Goal: Navigation & Orientation: Find specific page/section

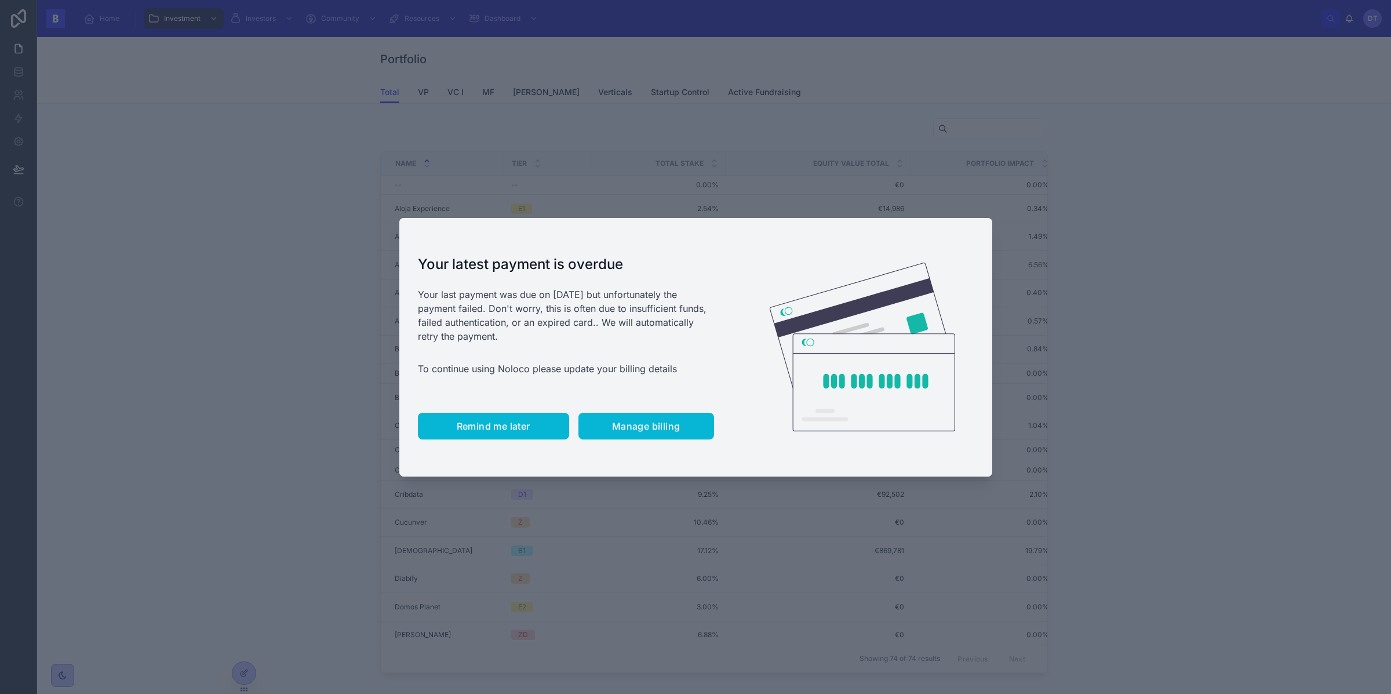
click at [510, 433] on button "Remind me later" at bounding box center [493, 426] width 151 height 27
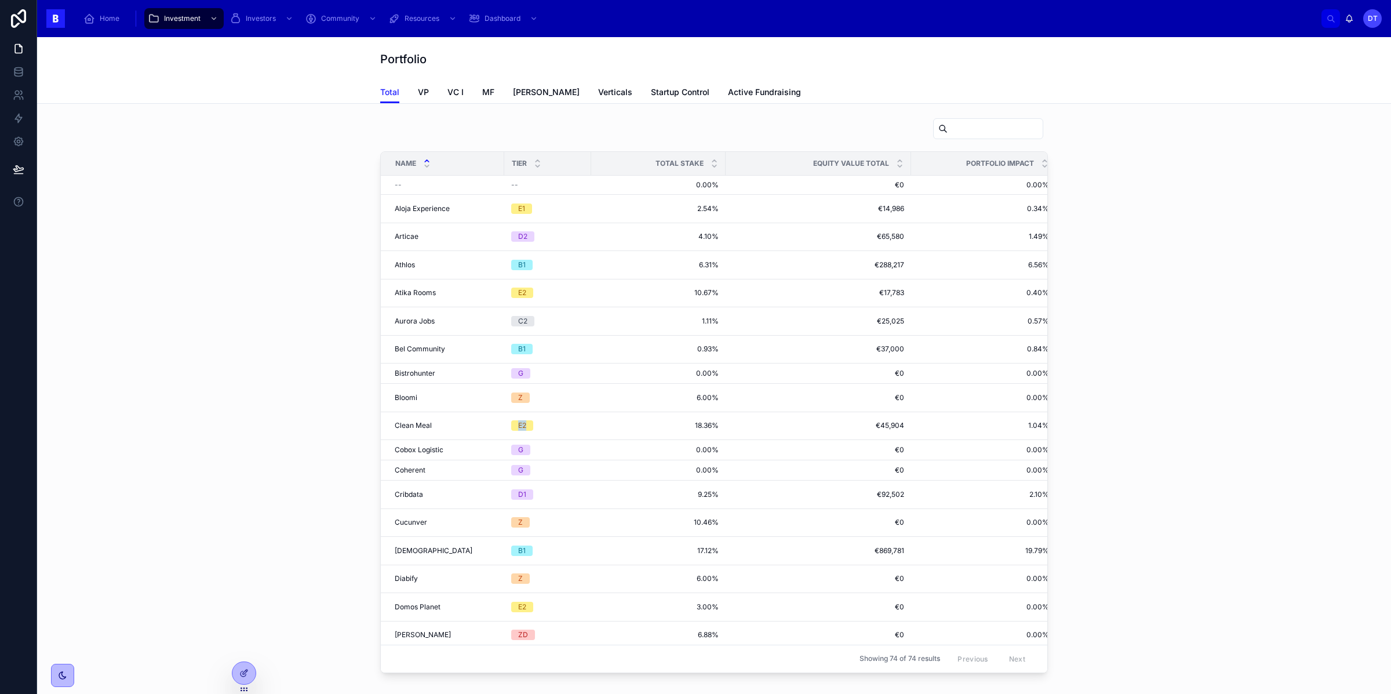
click at [510, 433] on td "E2" at bounding box center [547, 425] width 87 height 28
click at [490, 25] on div "Dashboard" at bounding box center [504, 18] width 72 height 19
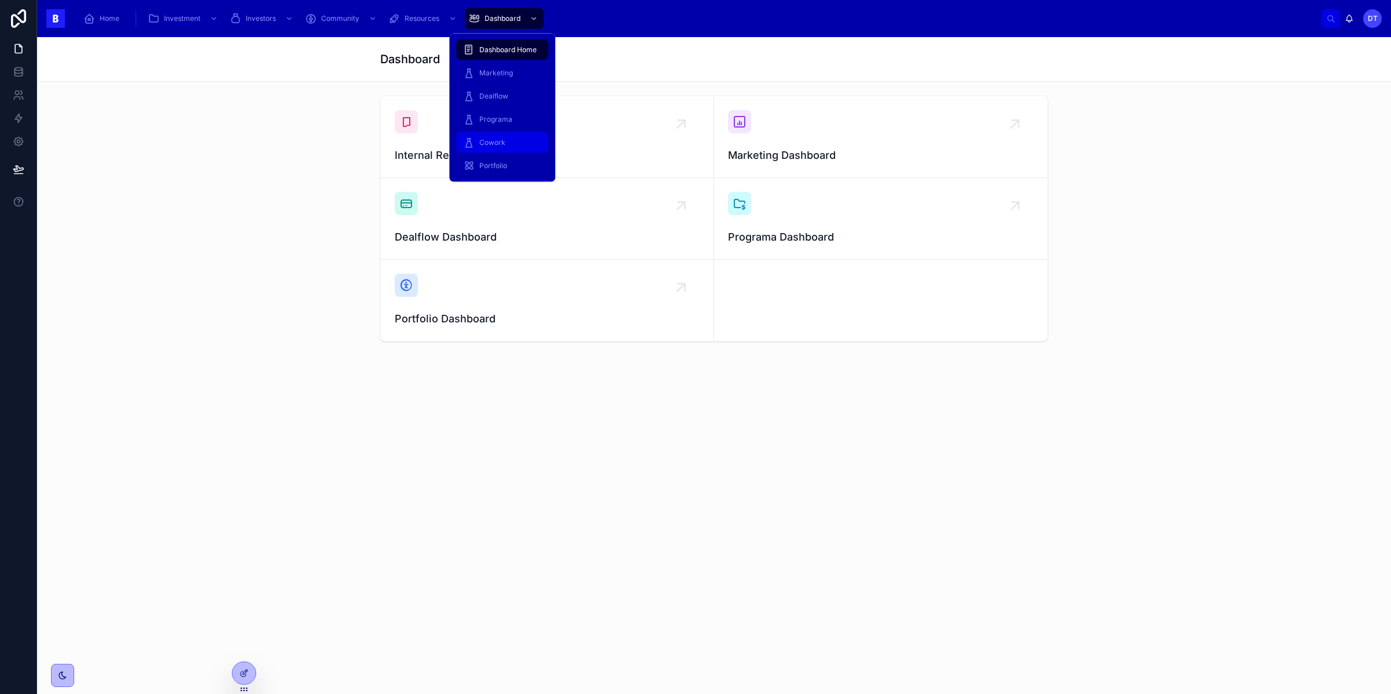
click at [500, 144] on span "Cowork" at bounding box center [492, 142] width 26 height 9
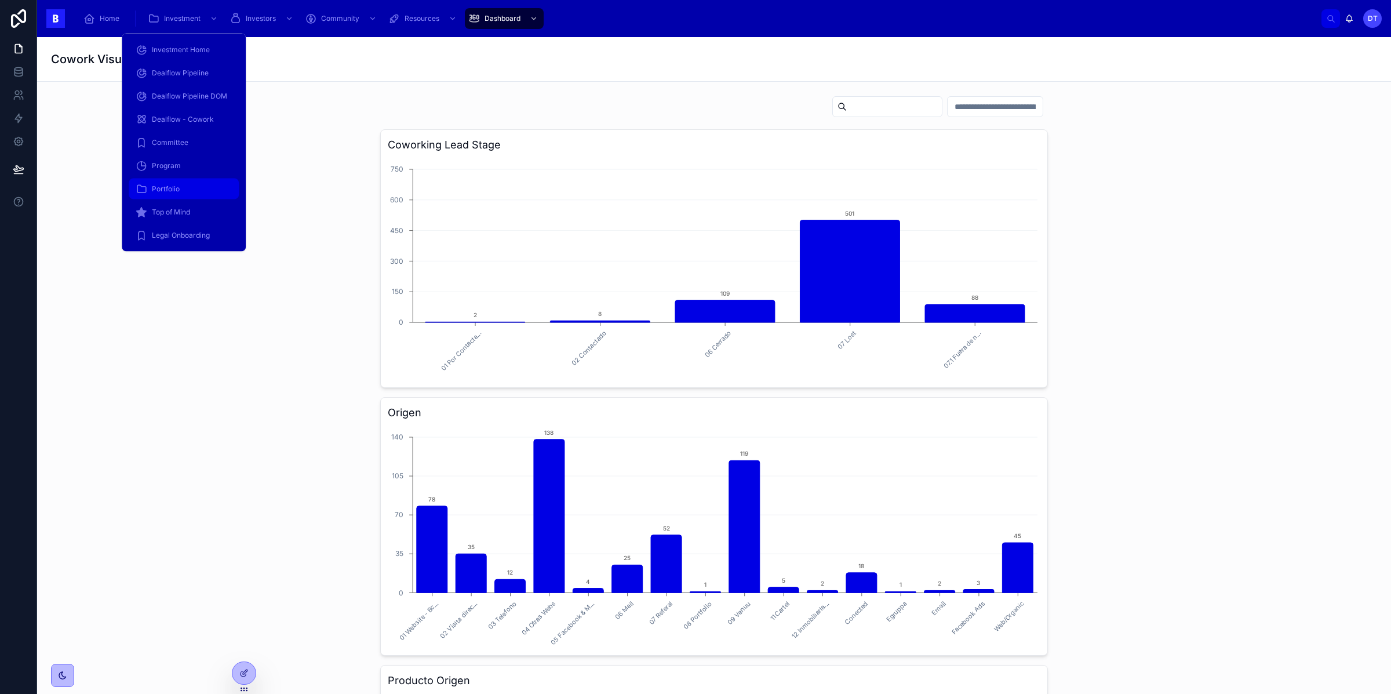
click at [186, 188] on div "Portfolio" at bounding box center [184, 189] width 96 height 19
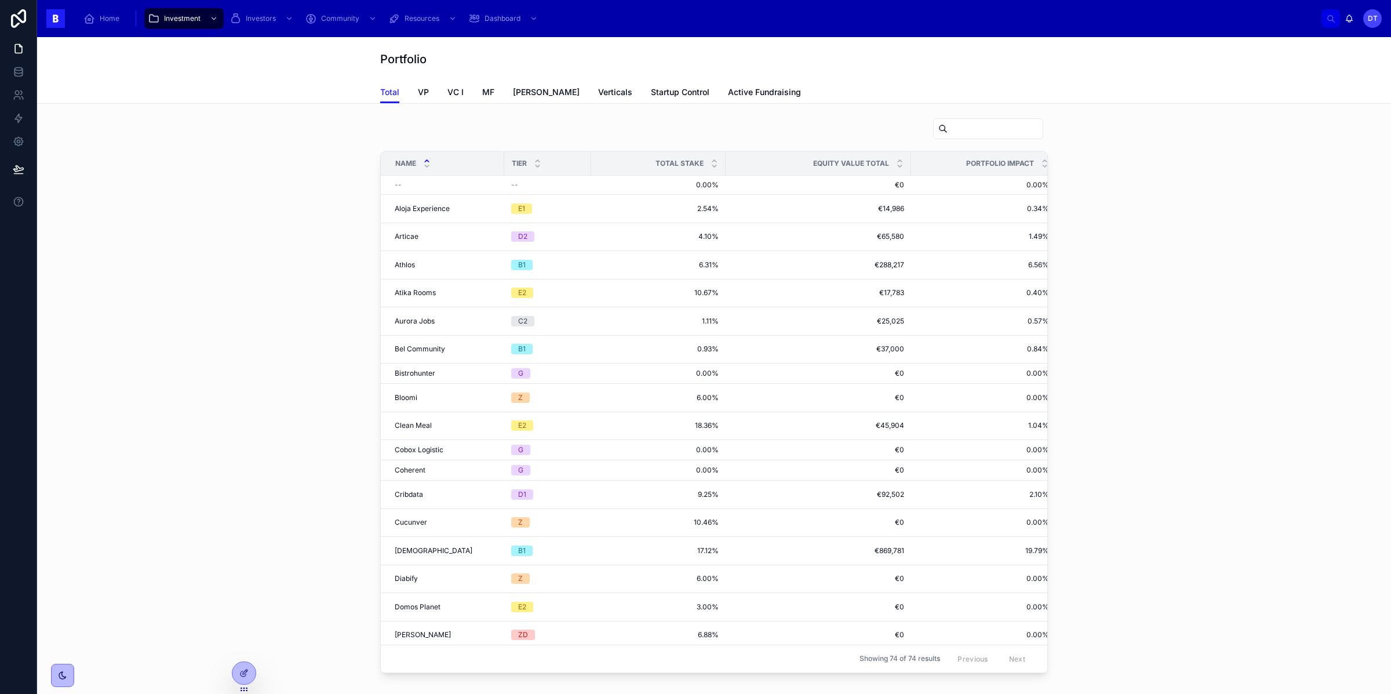
click at [239, 333] on div "Name Tier Total Stake Equity Value Total Portfolio Impact CatchUps -- -- 0.00% …" at bounding box center [713, 395] width 1335 height 564
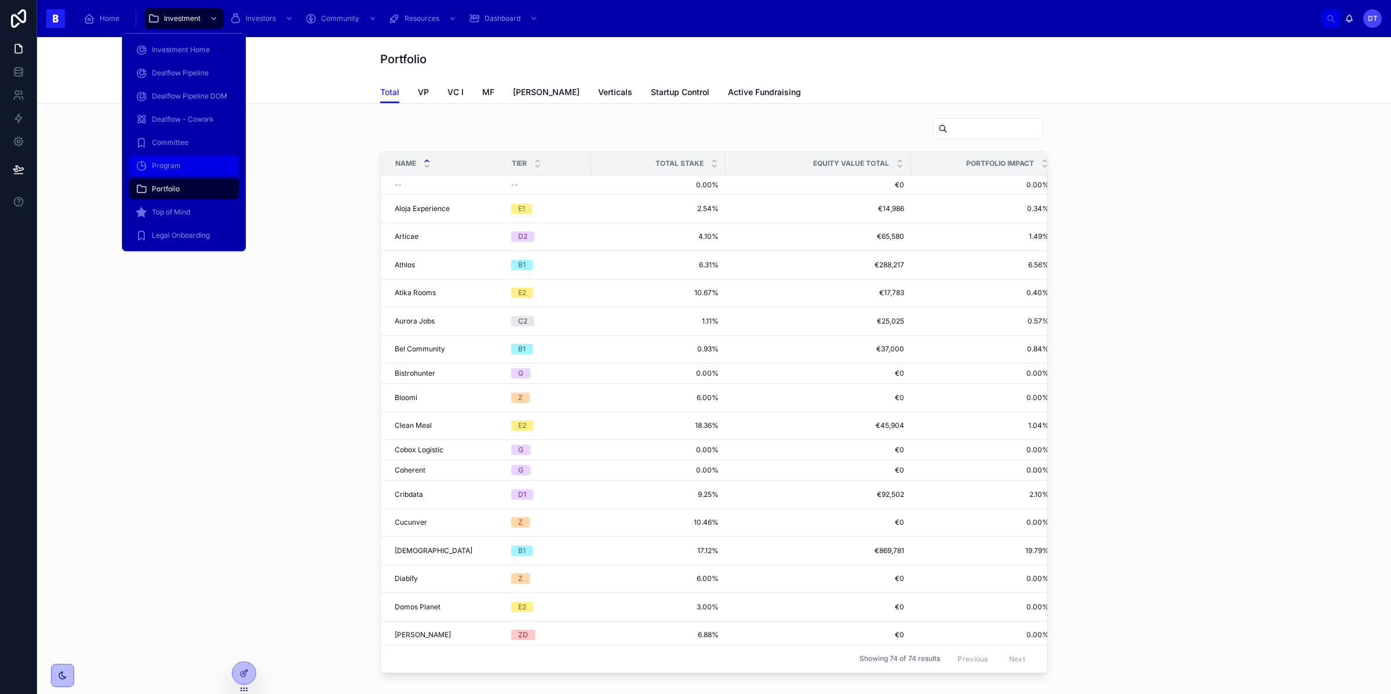
click at [203, 163] on div "Program" at bounding box center [184, 165] width 96 height 19
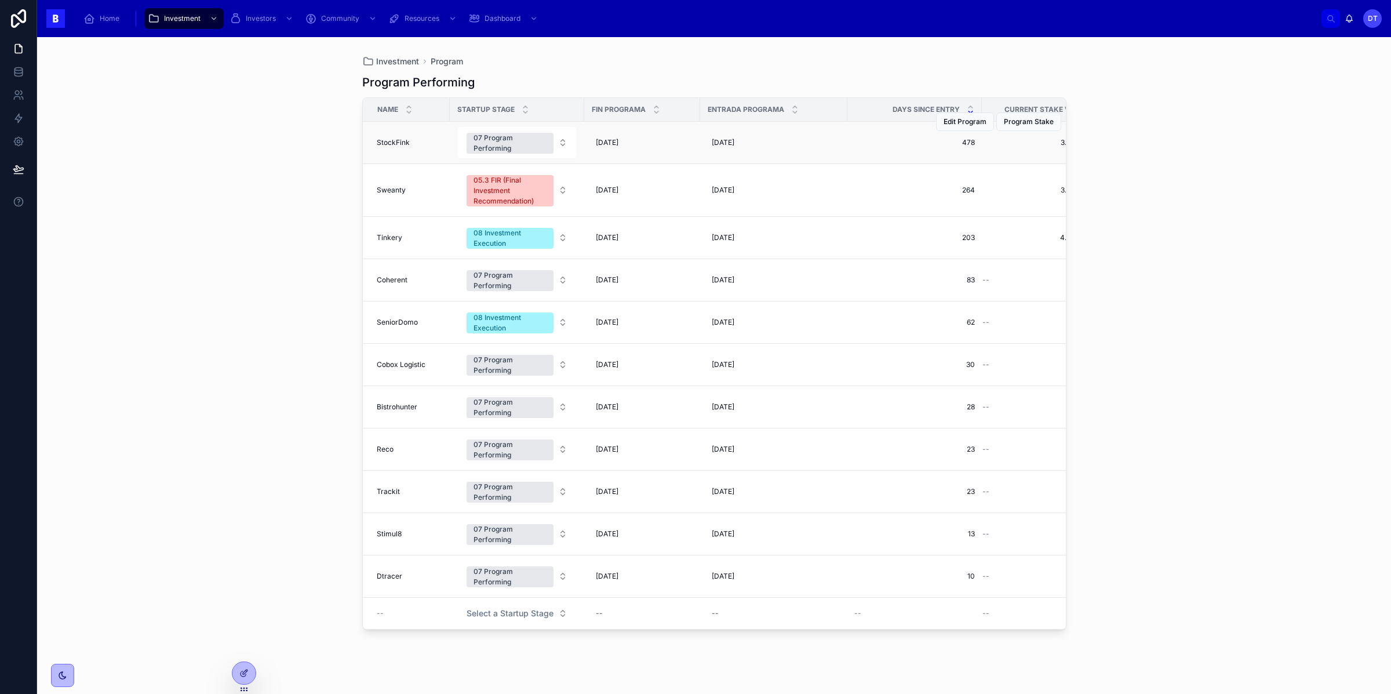
click at [402, 146] on span "StockFink" at bounding box center [393, 142] width 33 height 9
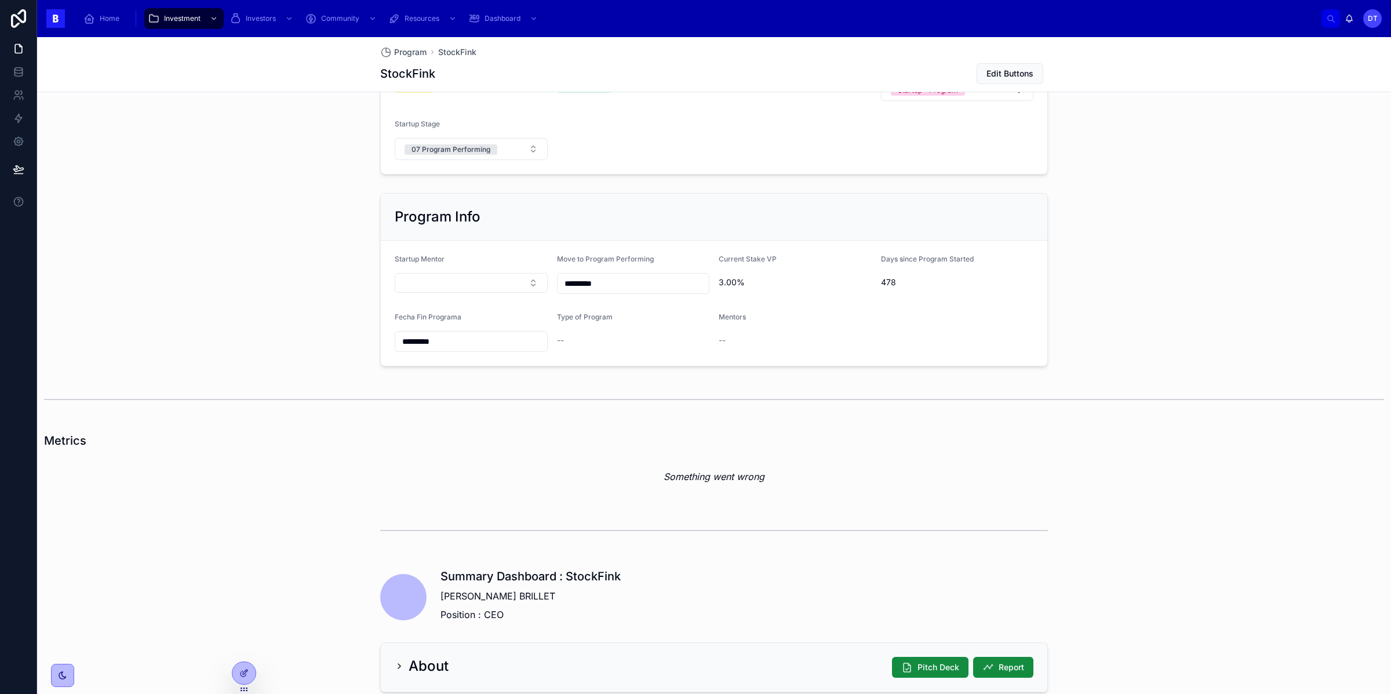
scroll to position [742, 0]
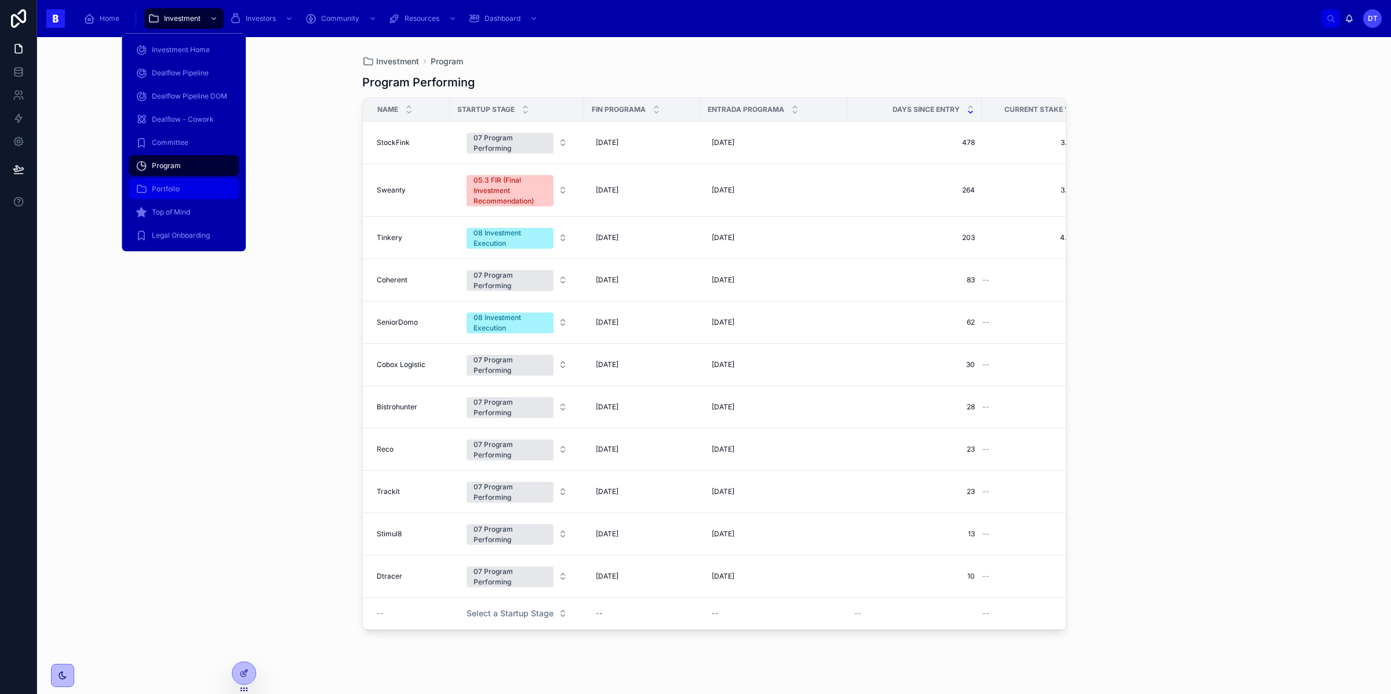
click at [184, 184] on div "Portfolio" at bounding box center [184, 189] width 96 height 19
